Goal: Task Accomplishment & Management: Manage account settings

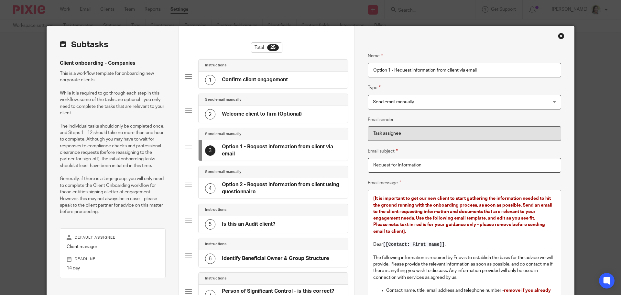
click at [558, 35] on div "Close this dialog window" at bounding box center [561, 36] width 6 height 6
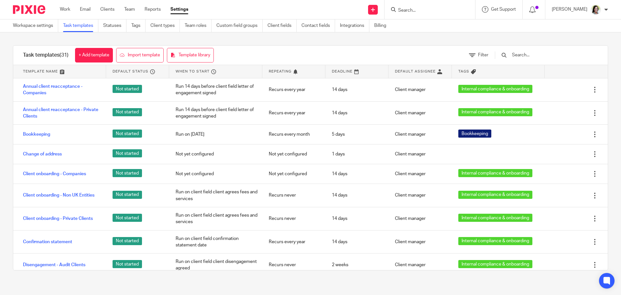
click at [606, 9] on div at bounding box center [606, 10] width 4 height 4
click at [579, 43] on span "Logout" at bounding box center [578, 45] width 15 height 5
